Goal: Manage account settings

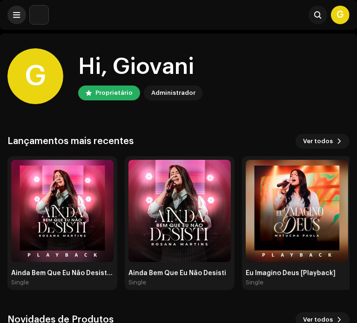
click at [10, 10] on button at bounding box center [16, 15] width 19 height 19
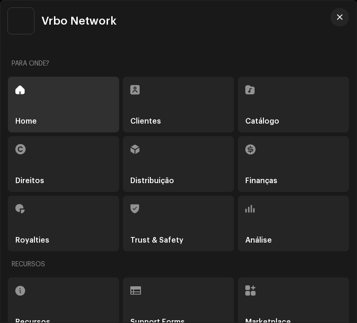
click at [25, 15] on img at bounding box center [21, 21] width 26 height 26
click at [27, 20] on img at bounding box center [21, 21] width 26 height 26
click at [48, 22] on span "Vrbo Network" at bounding box center [78, 20] width 75 height 11
click at [25, 18] on img at bounding box center [21, 21] width 26 height 26
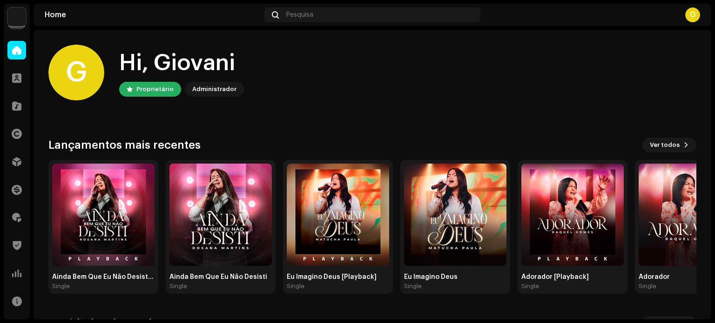
click at [689, 16] on div "G" at bounding box center [692, 14] width 15 height 15
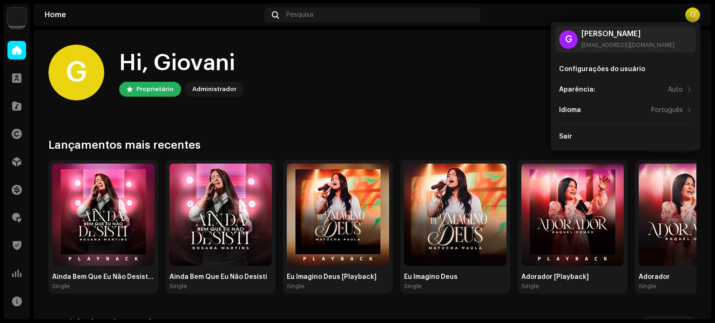
click at [11, 9] on img at bounding box center [16, 16] width 19 height 19
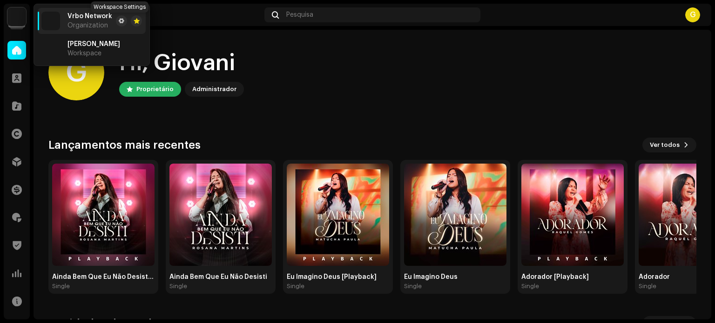
click at [116, 17] on div at bounding box center [129, 20] width 26 height 11
click at [119, 20] on span at bounding box center [122, 20] width 6 height 7
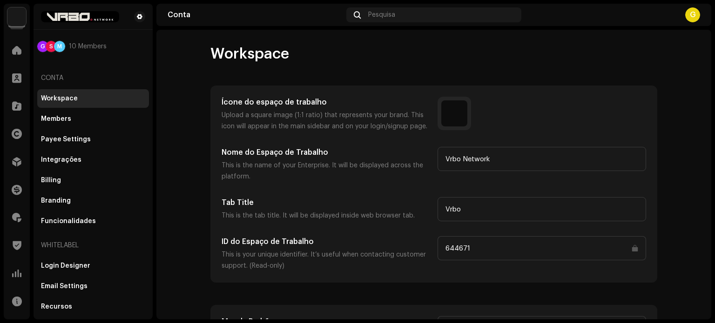
drag, startPoint x: 499, startPoint y: 247, endPoint x: 423, endPoint y: 242, distance: 76.0
click at [423, 242] on div "ID do Espaço de Trabalho This is your unique identifier. It’s useful when conta…" at bounding box center [433, 253] width 424 height 35
drag, startPoint x: 468, startPoint y: 209, endPoint x: 432, endPoint y: 206, distance: 36.5
click at [432, 206] on div "Tab Title This is the tab title. It will be displayed inside web browser tab. V…" at bounding box center [433, 209] width 424 height 24
drag, startPoint x: 478, startPoint y: 257, endPoint x: 424, endPoint y: 247, distance: 54.9
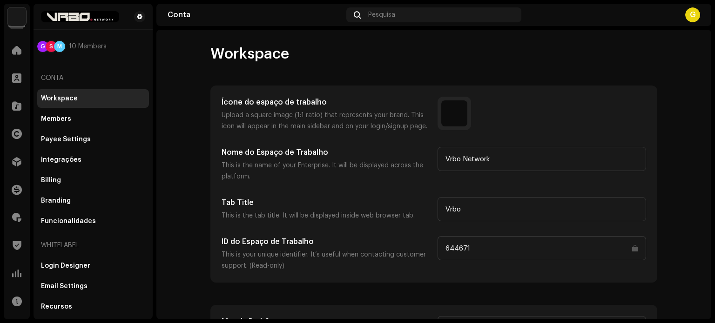
click at [424, 247] on div "ID do Espaço de Trabalho This is your unique identifier. It’s useful when conta…" at bounding box center [433, 253] width 424 height 35
